Goal: Information Seeking & Learning: Find specific fact

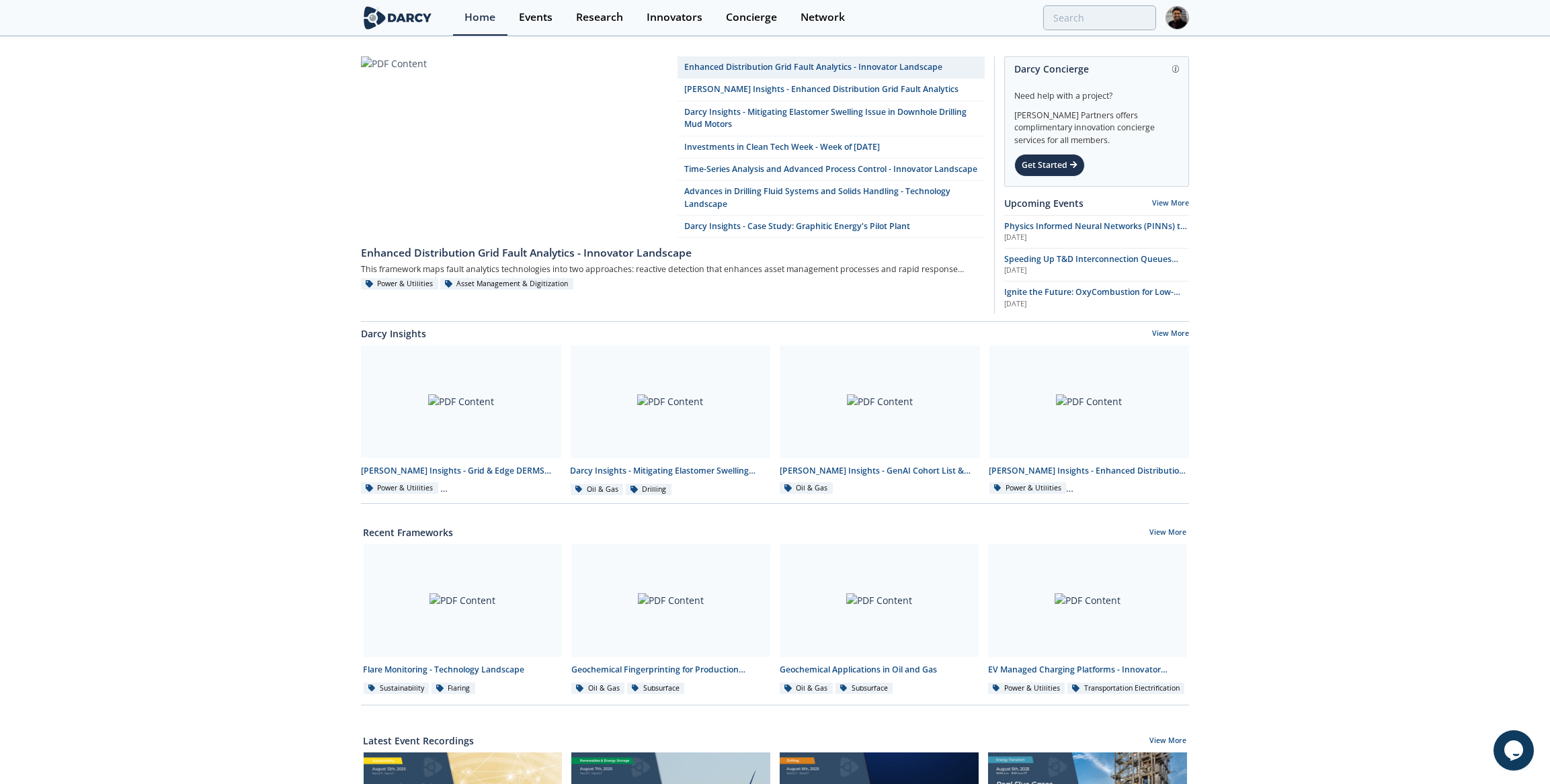
click at [1065, 32] on div "Home Events Research Innovators Concierge Network" at bounding box center [821, 17] width 736 height 35
click at [1067, 26] on input "search" at bounding box center [1012, 17] width 290 height 25
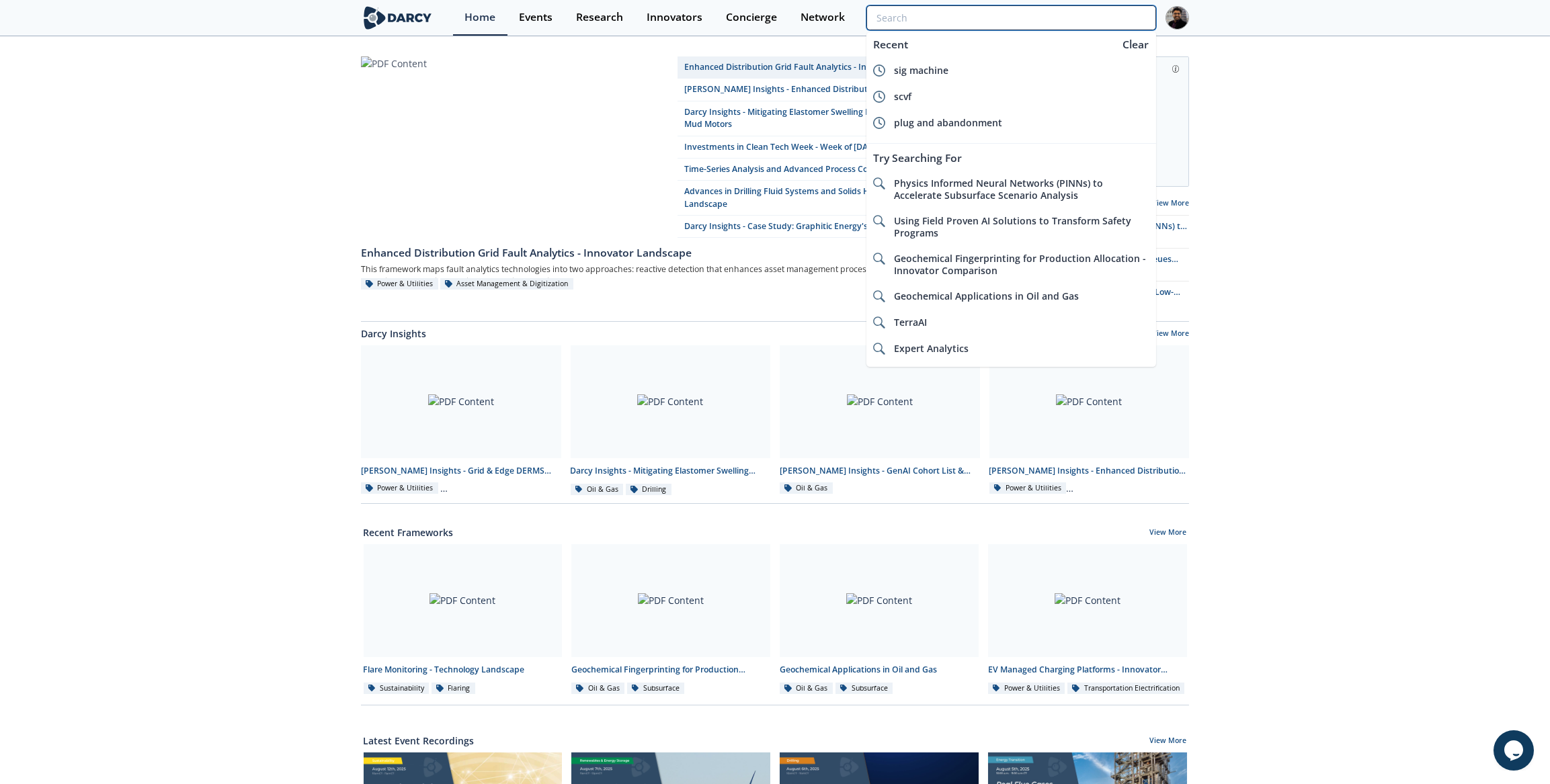
paste input "Modus Drilling"
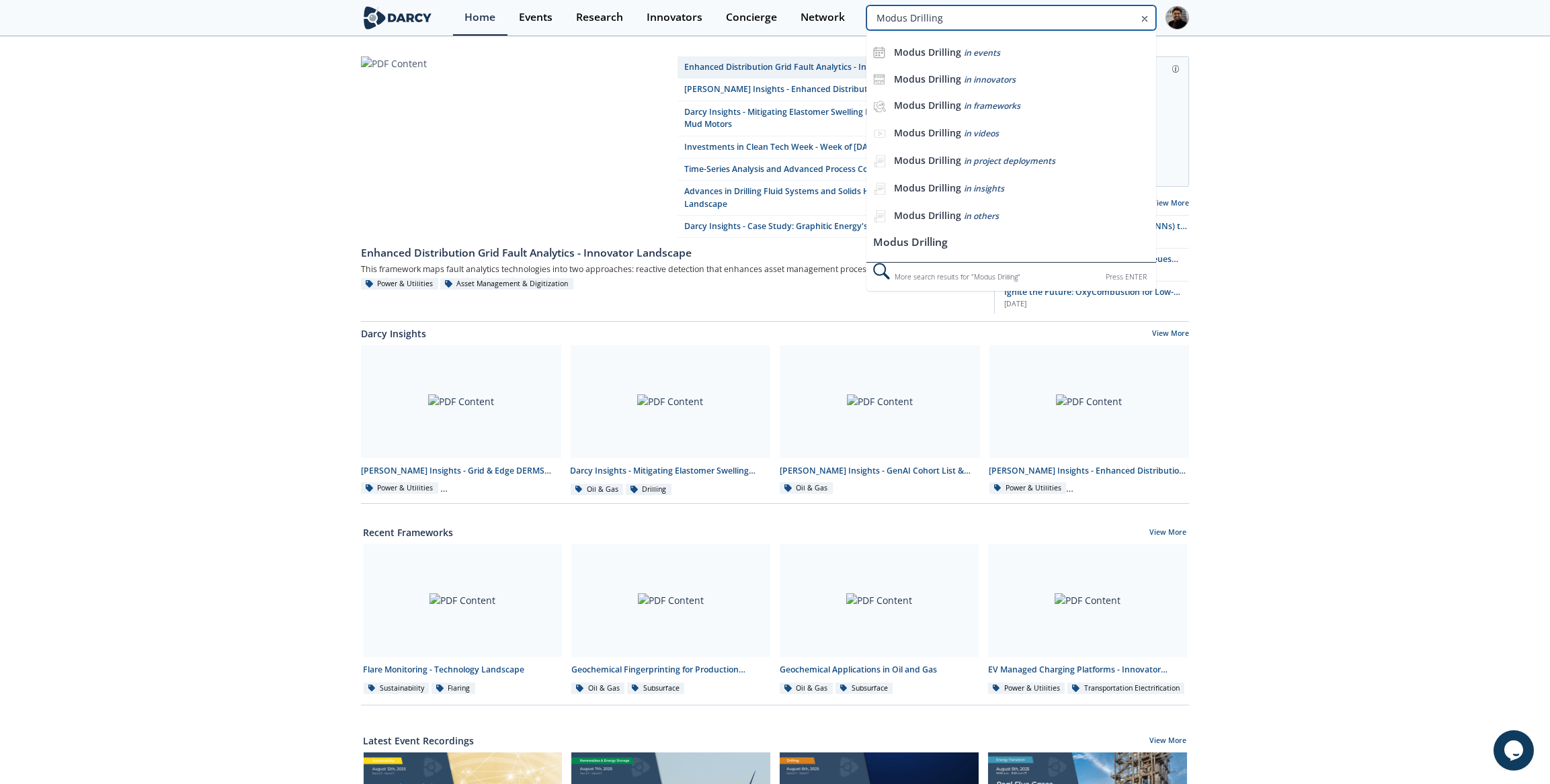
type input "Modus Drilling"
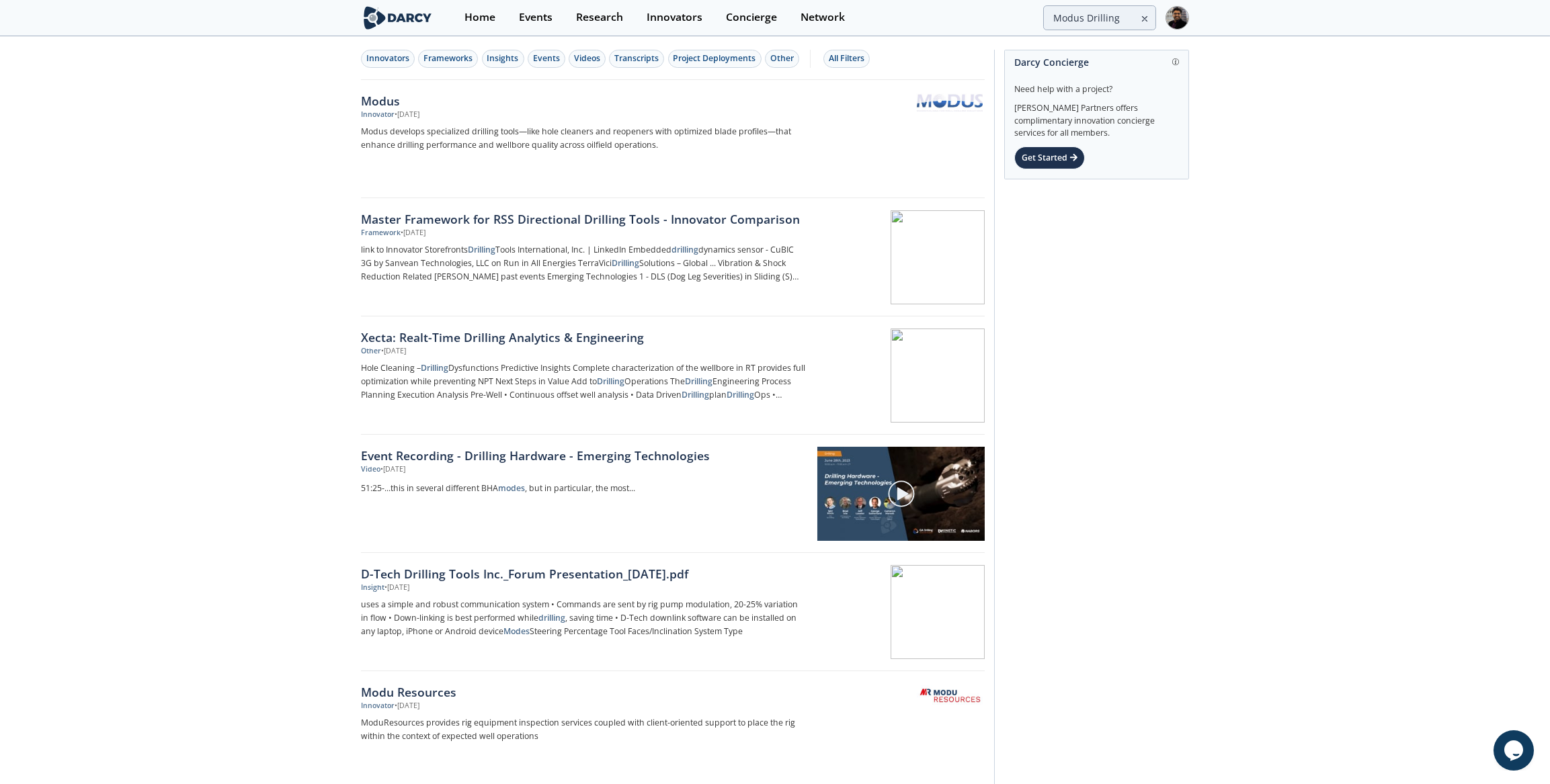
click at [1140, 13] on icon at bounding box center [1145, 18] width 9 height 16
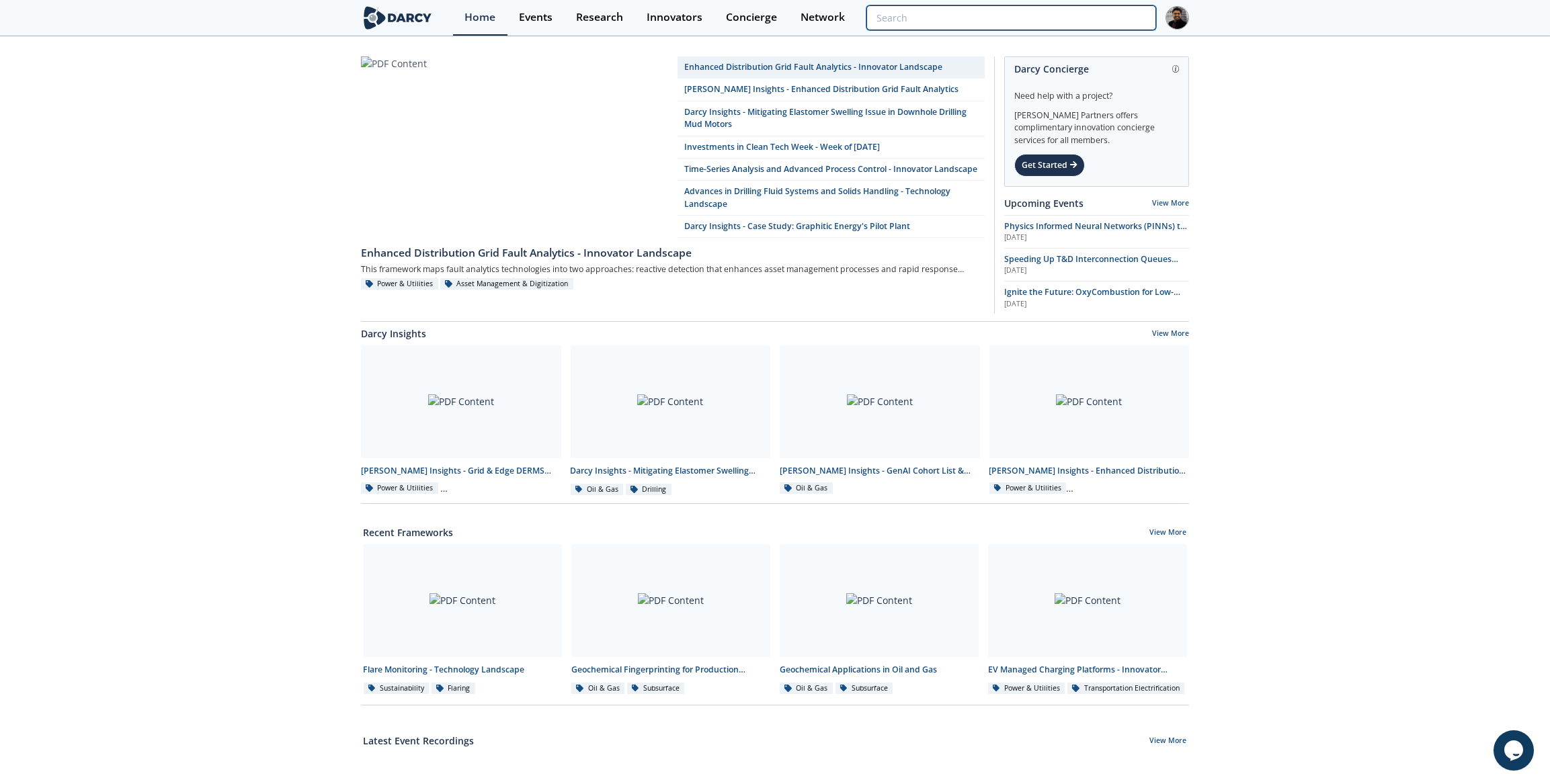
click at [1123, 15] on input "search" at bounding box center [1012, 17] width 290 height 25
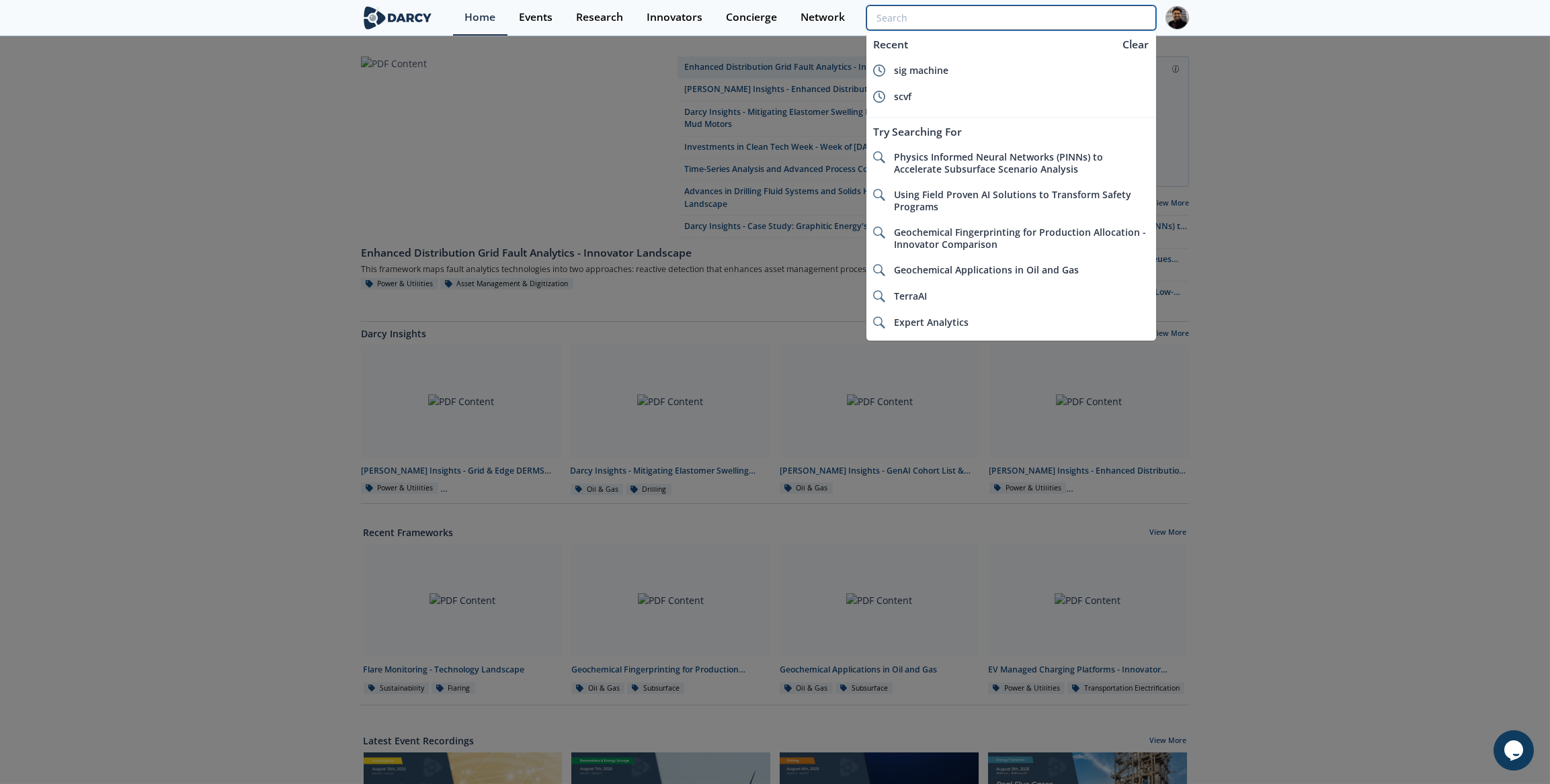
paste input "Zero Wedge"
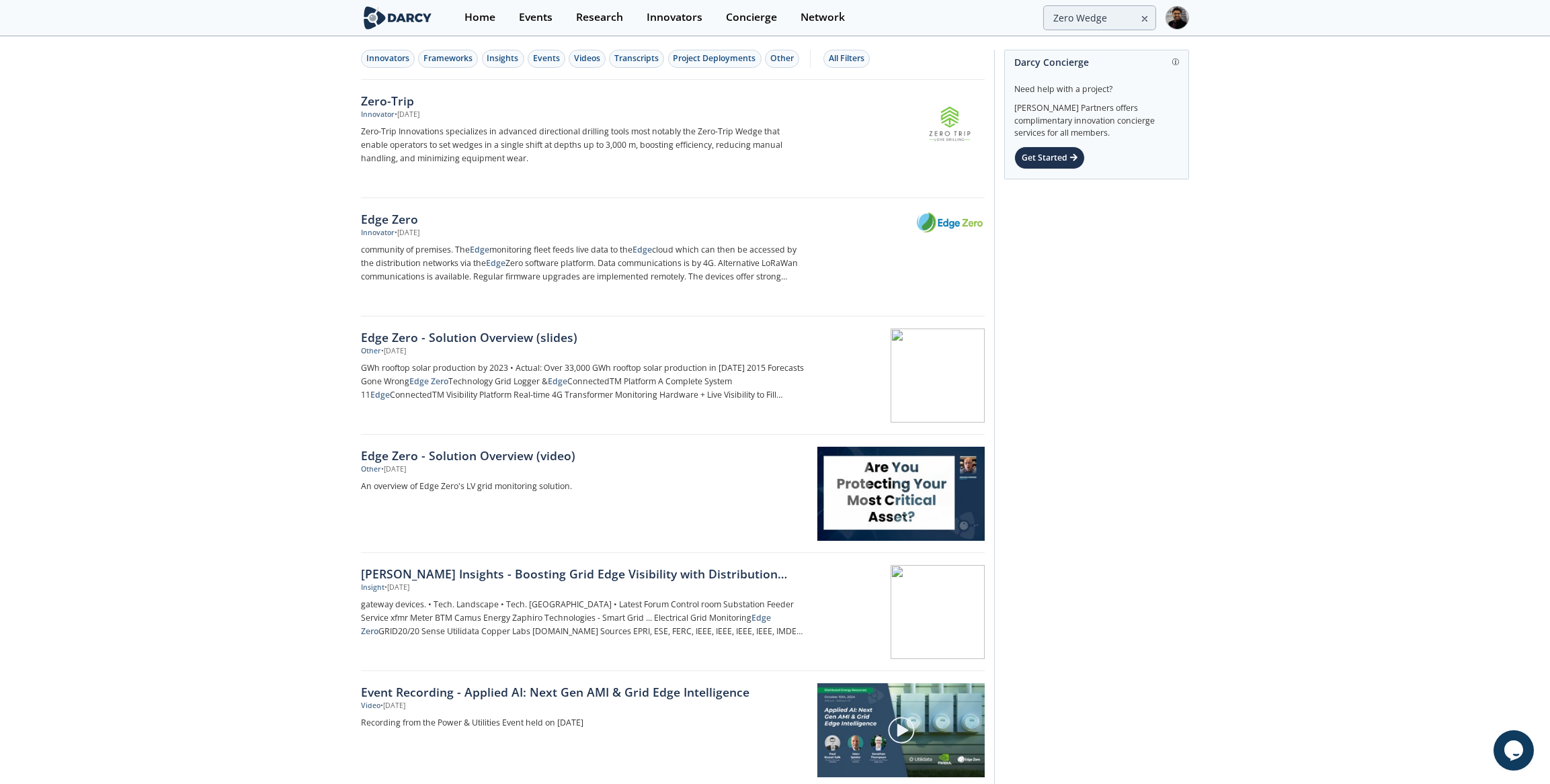
click at [1110, 30] on div "Home Events Research Innovators Concierge Network Zero Wedge" at bounding box center [821, 17] width 736 height 35
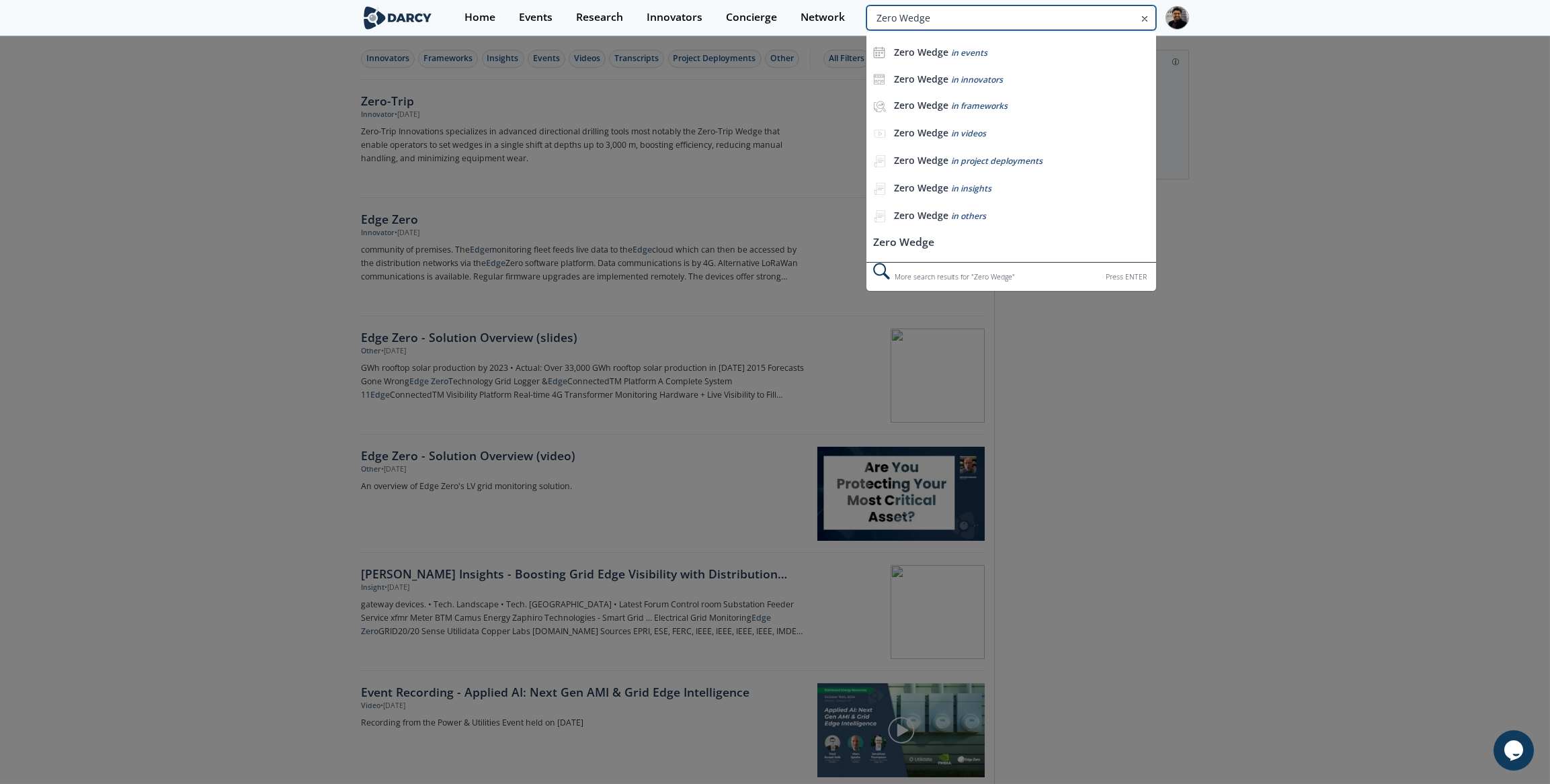
click at [1114, 14] on input "Zero Wedge" at bounding box center [1012, 17] width 290 height 25
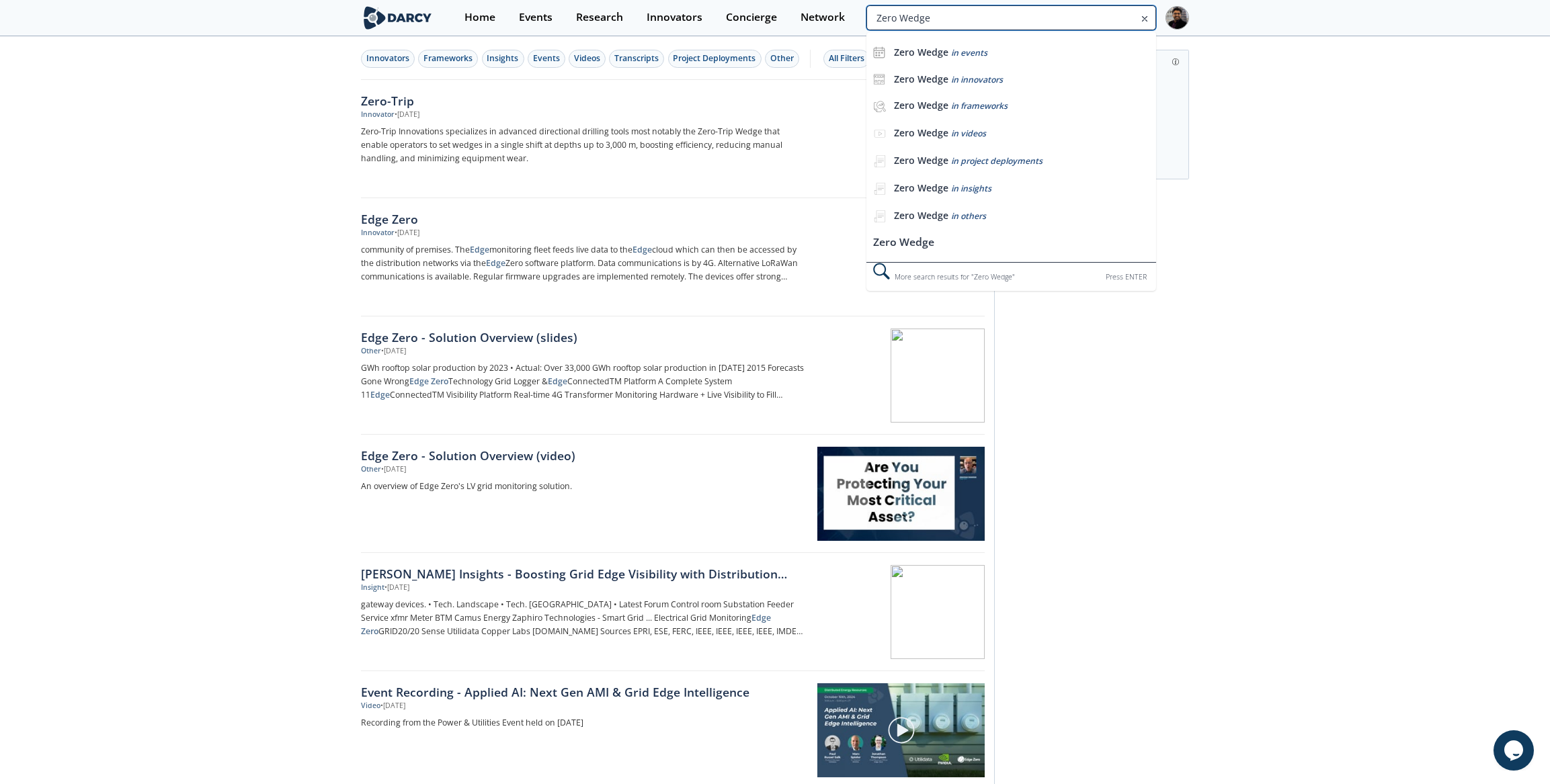
click at [1114, 14] on input "Zero Wedge" at bounding box center [1012, 17] width 290 height 25
paste input "Terra Sound"
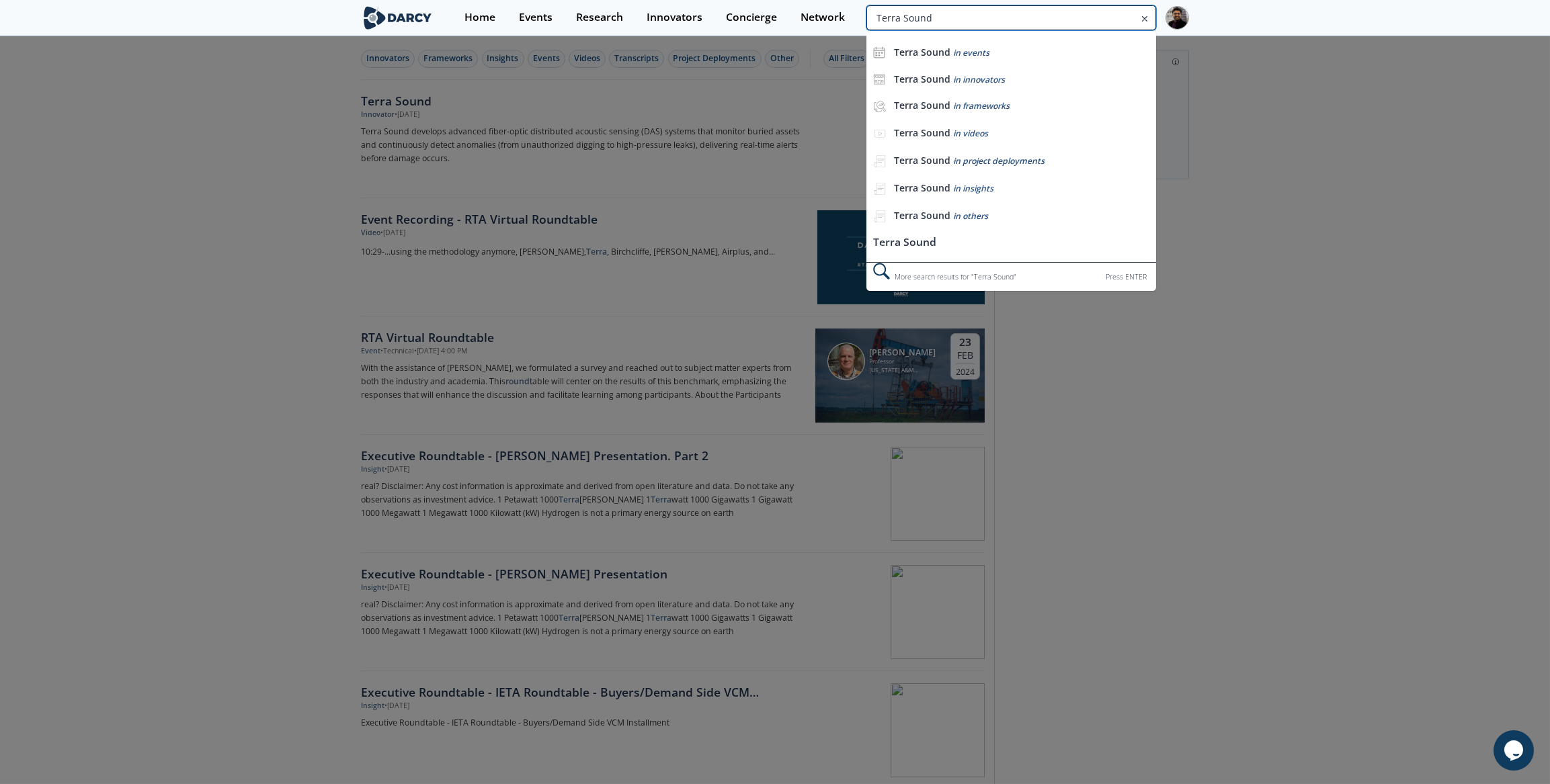
click at [1091, 11] on input "Terra Sound" at bounding box center [1012, 17] width 290 height 25
paste input "Vertechs"
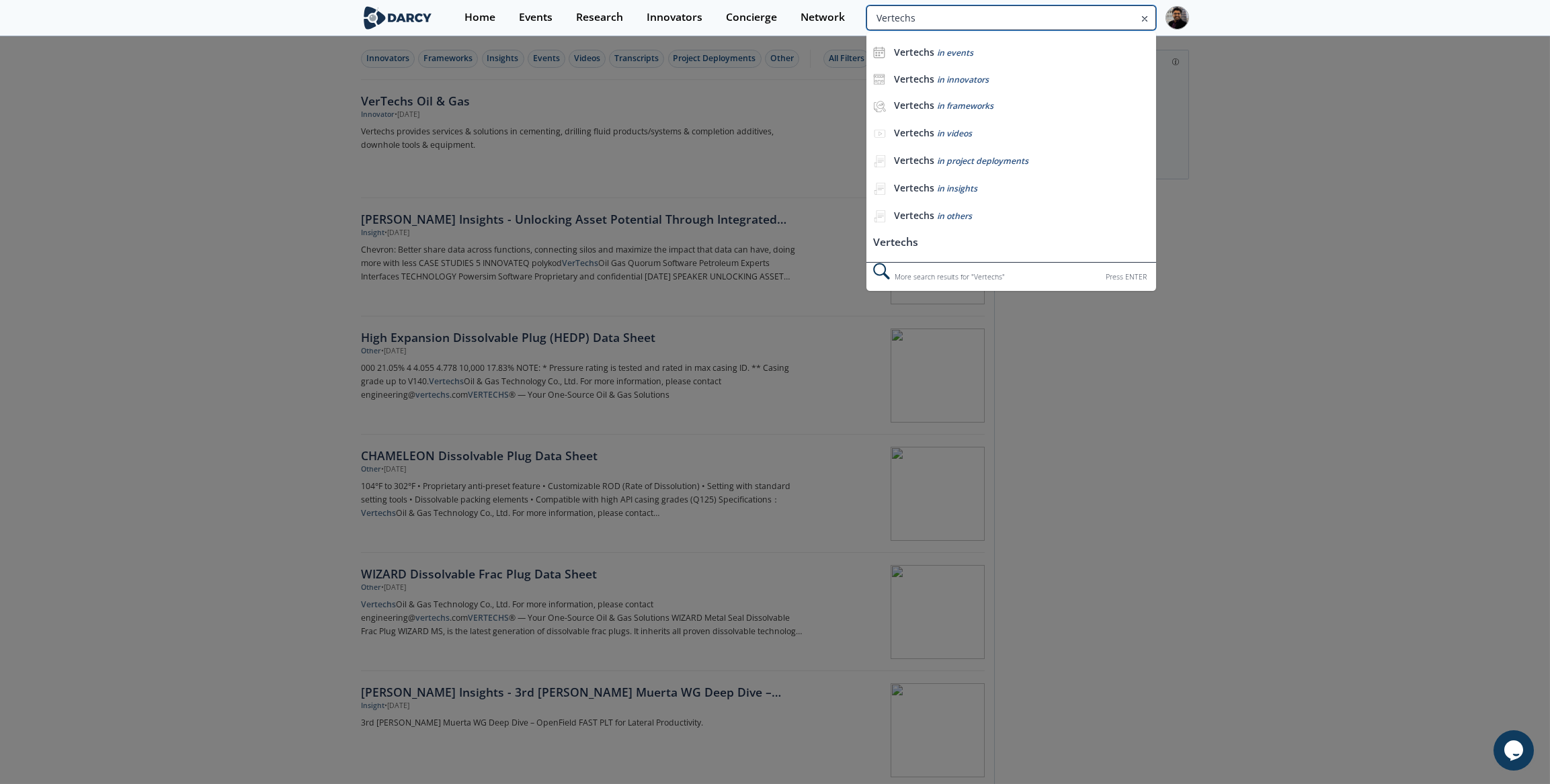
click at [1083, 17] on input "Vertechs" at bounding box center [1012, 17] width 290 height 25
paste input "[URL],"
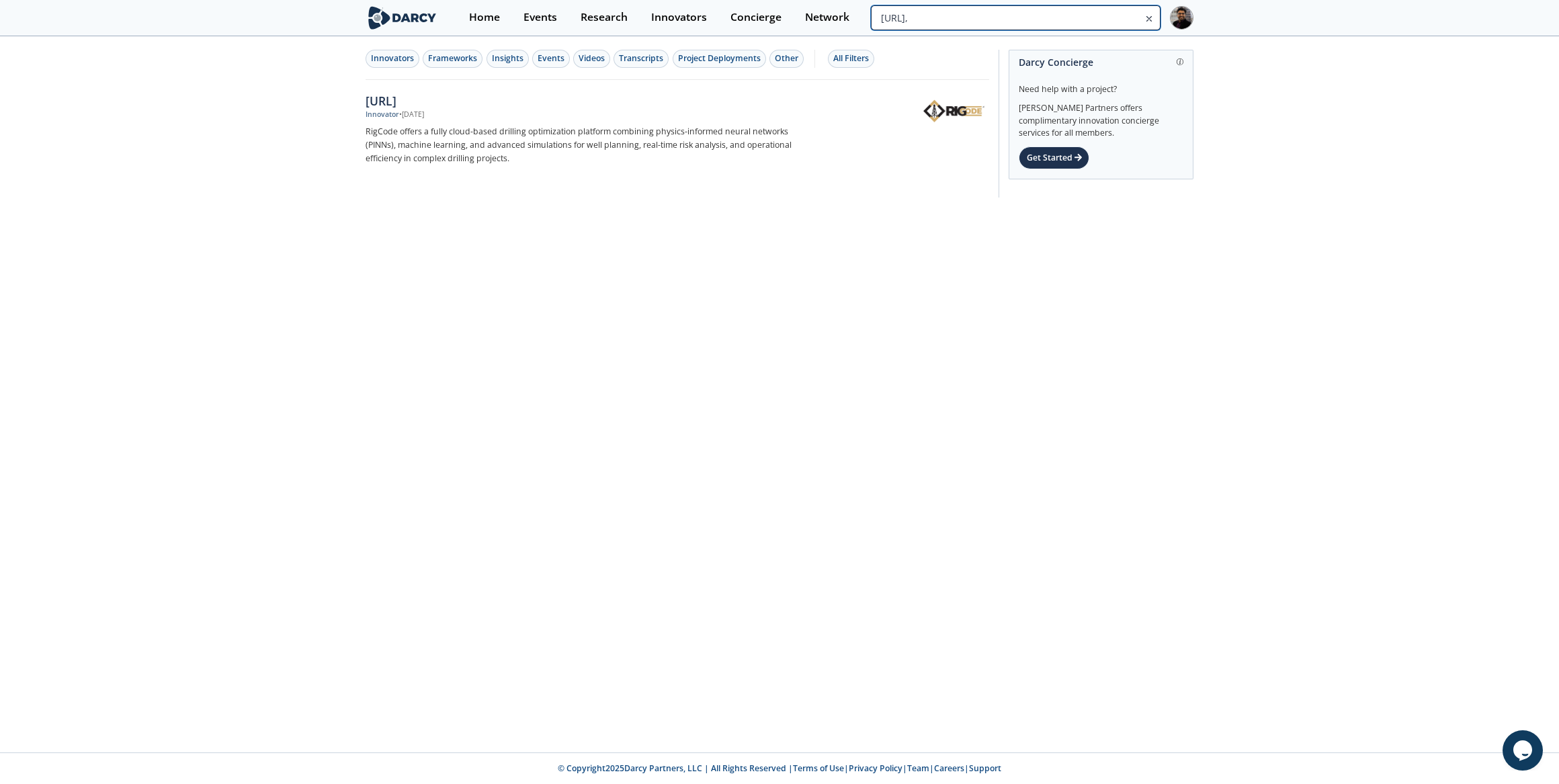
click at [1119, 15] on input "[URL]," at bounding box center [1016, 17] width 290 height 25
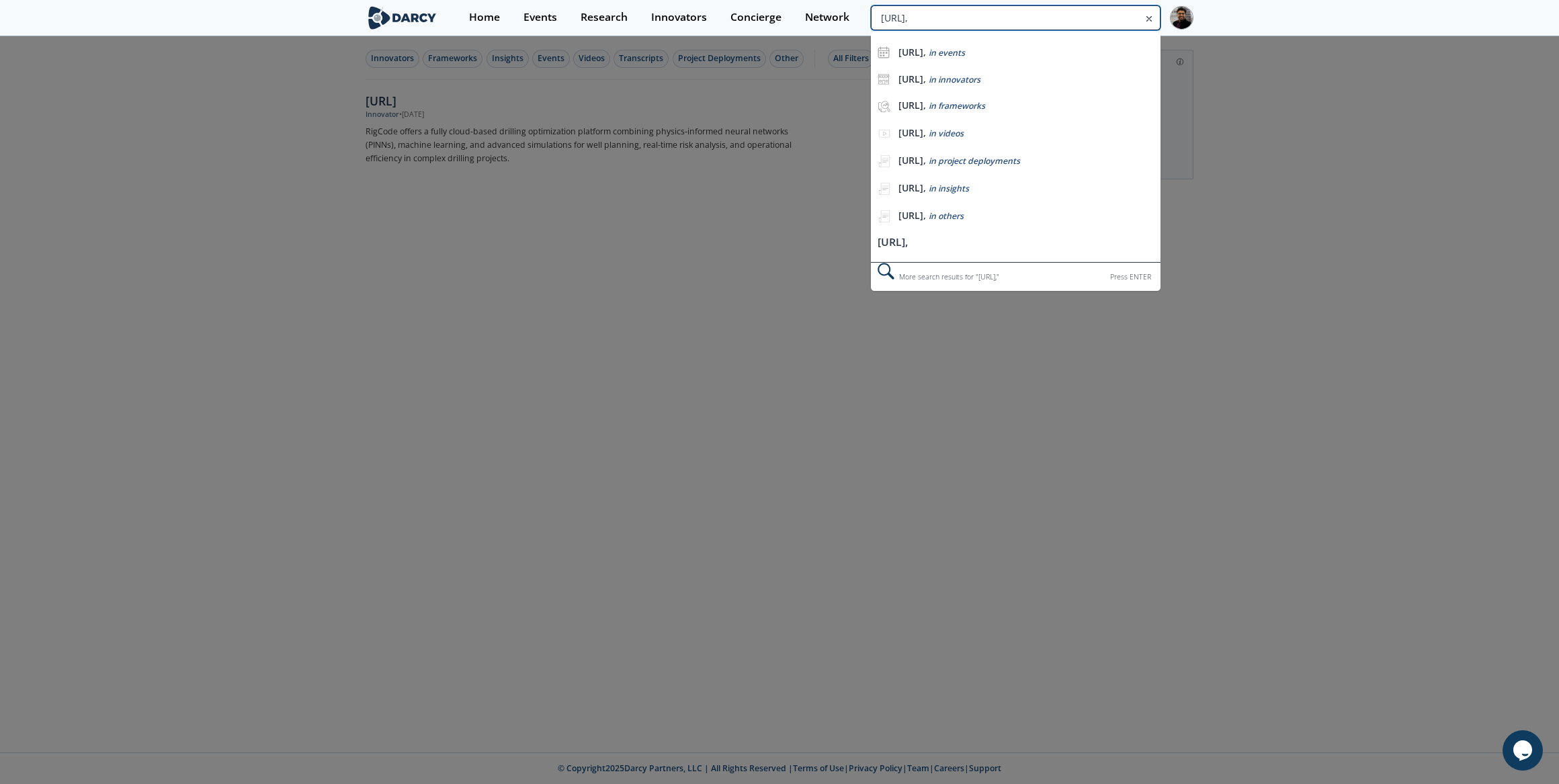
click at [1119, 15] on input "[URL]," at bounding box center [1016, 17] width 290 height 25
paste input "Plutogt"
type input "Plutogt"
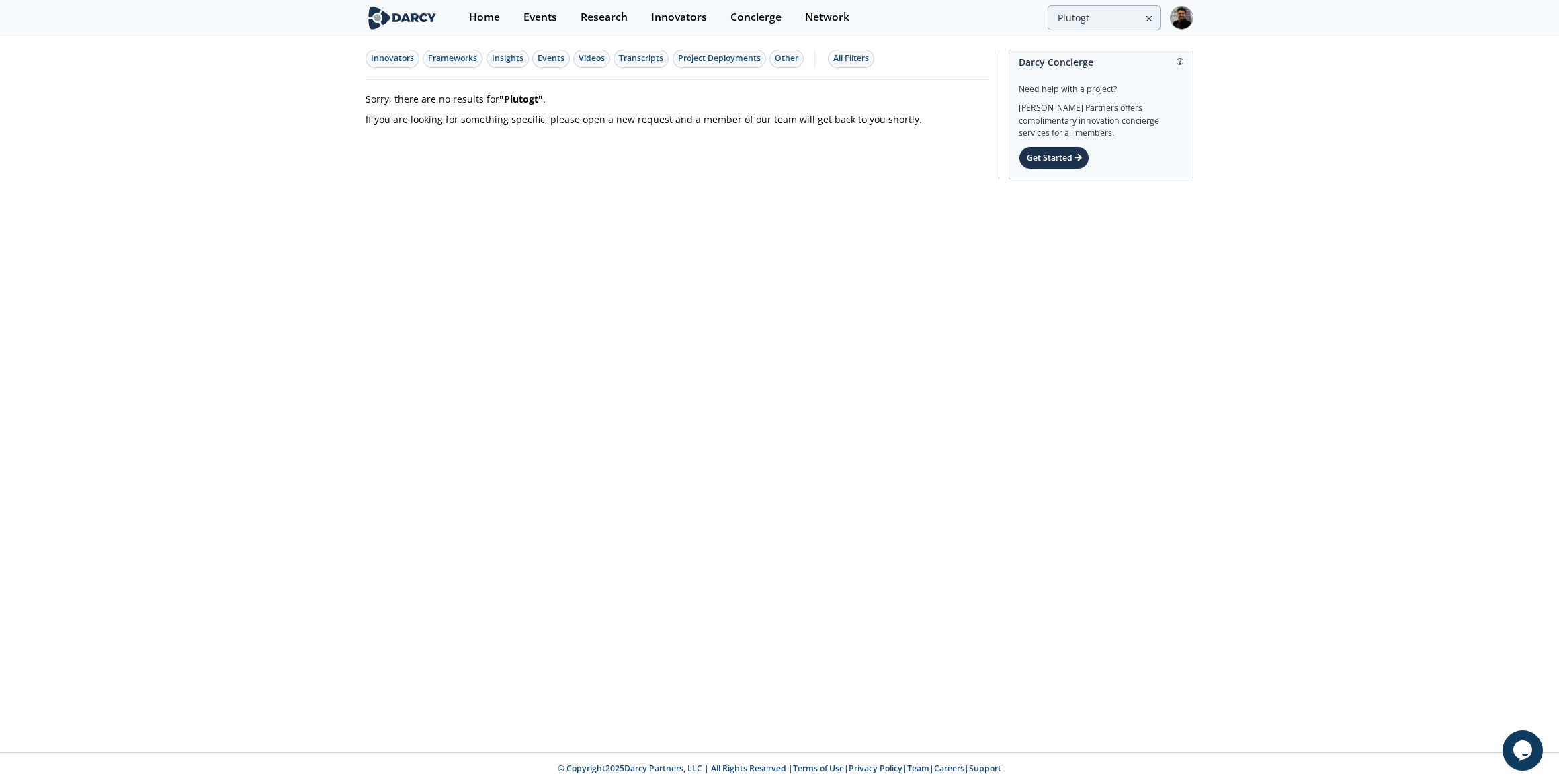
click at [214, 308] on div "Innovators Frameworks Insights Events Videos Transcripts Project Deployments Ot…" at bounding box center [780, 395] width 1559 height 715
